Goal: Task Accomplishment & Management: Manage account settings

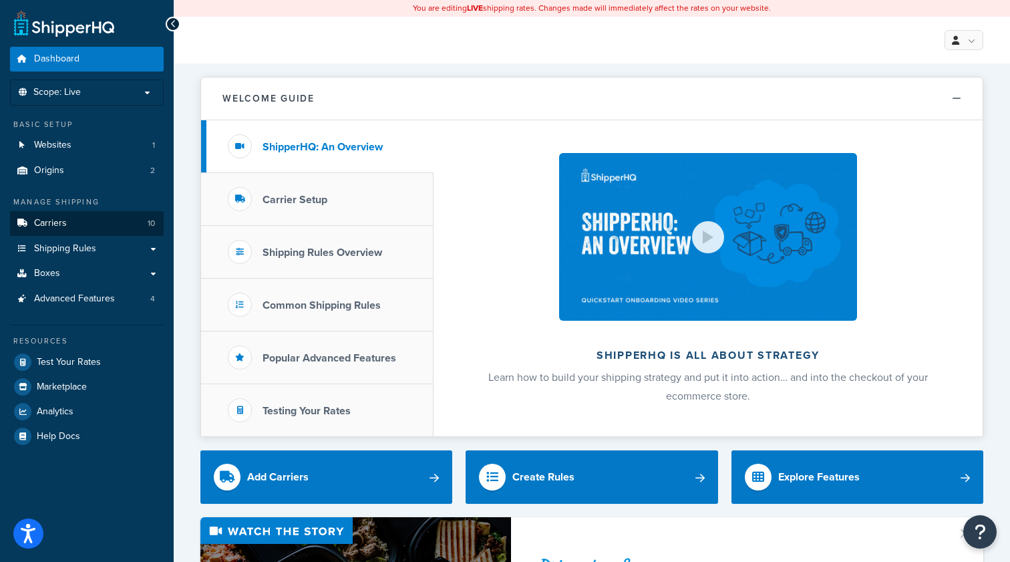
click at [49, 223] on span "Carriers" at bounding box center [50, 223] width 33 height 11
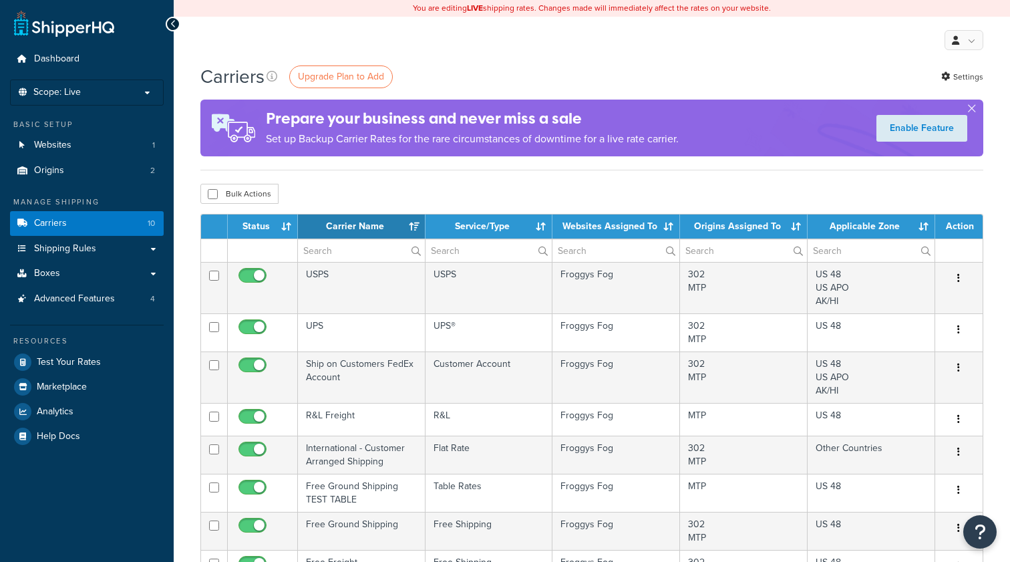
select select "15"
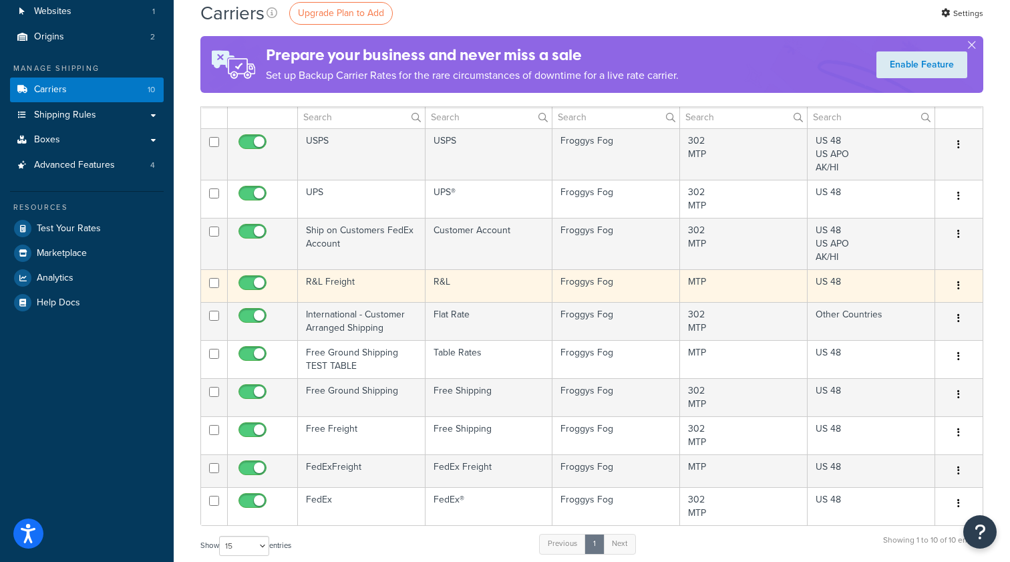
scroll to position [140, 0]
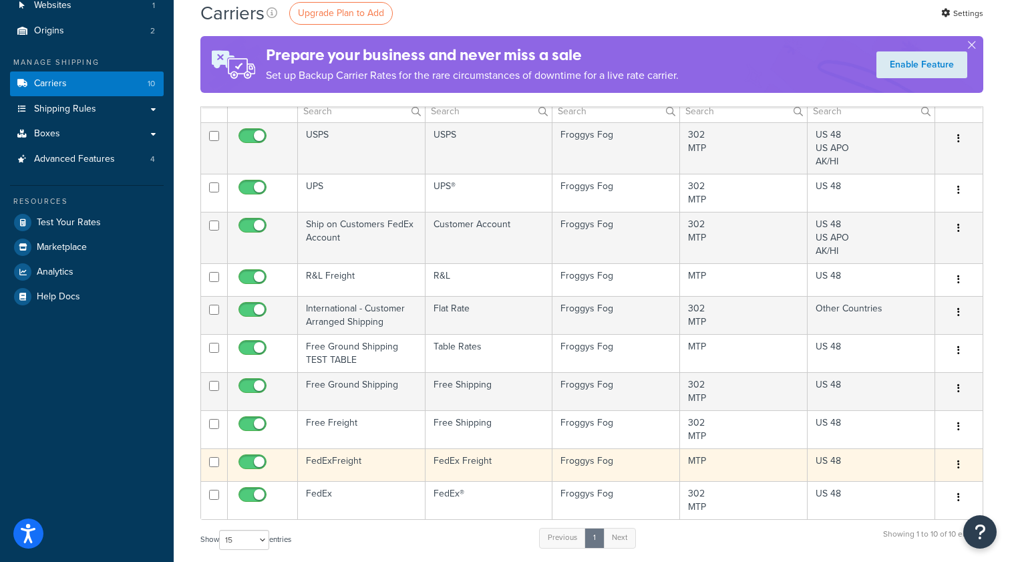
click at [388, 466] on td "FedExFreight" at bounding box center [362, 464] width 128 height 33
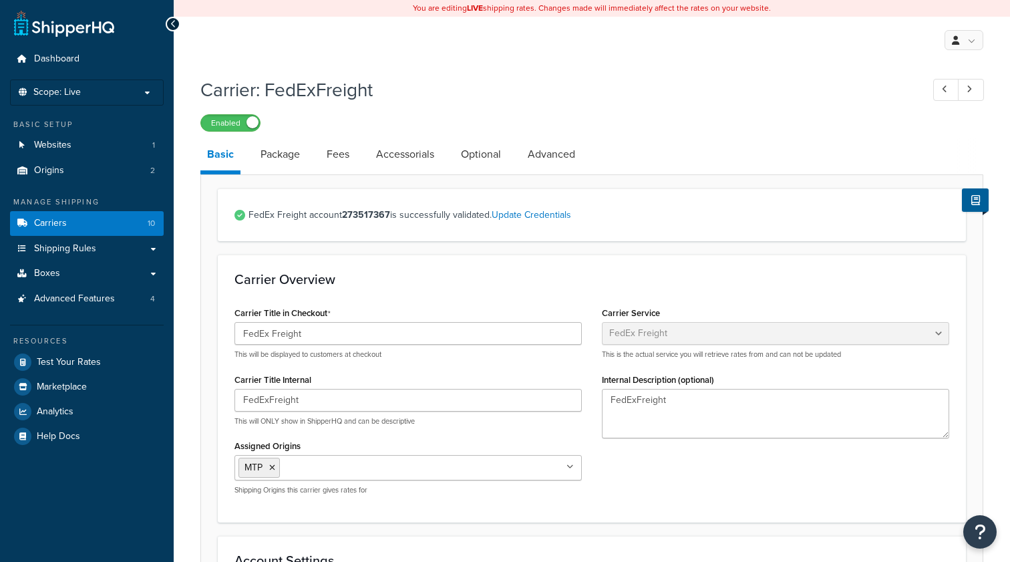
select select "fedExFreight"
click at [543, 215] on link "Update Credentials" at bounding box center [531, 215] width 79 height 14
select select "PALLET"
select select "US"
select select "TN"
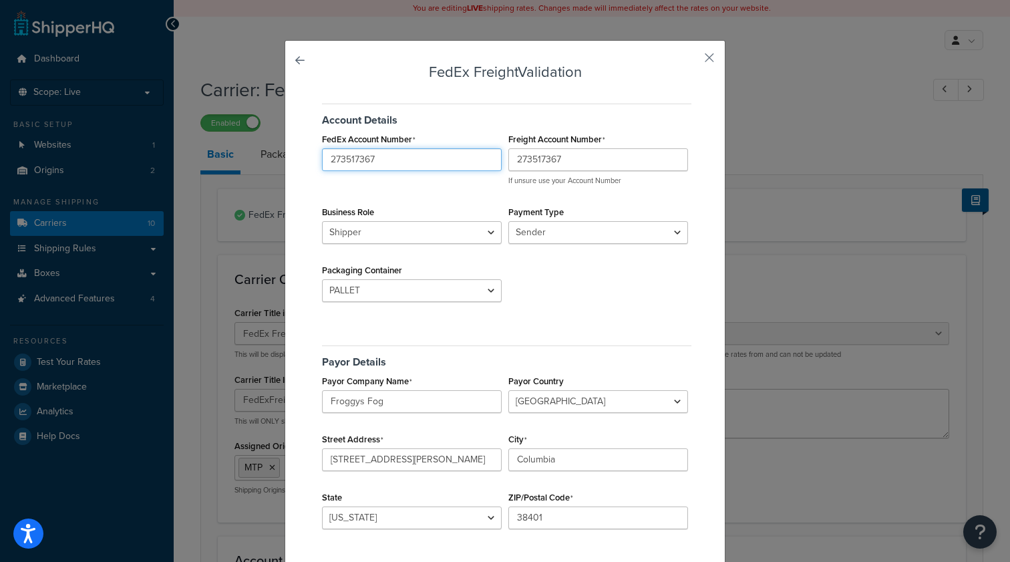
drag, startPoint x: 460, startPoint y: 161, endPoint x: 278, endPoint y: 146, distance: 182.3
click at [278, 146] on div "FedEx Freight Validation Account Details FedEx Account Number 273517367 Freight…" at bounding box center [505, 281] width 1010 height 562
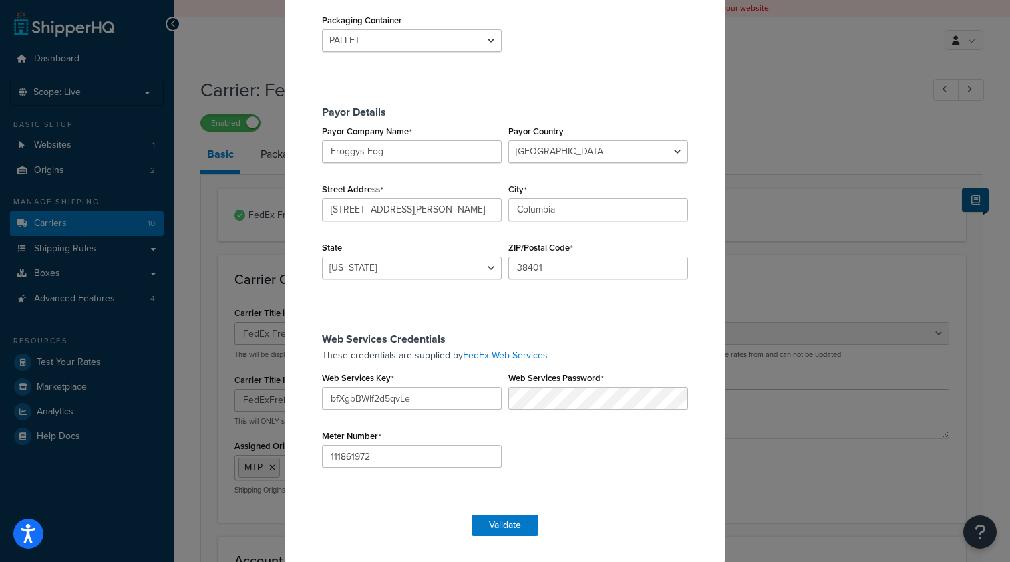
scroll to position [3, 0]
